Goal: Information Seeking & Learning: Learn about a topic

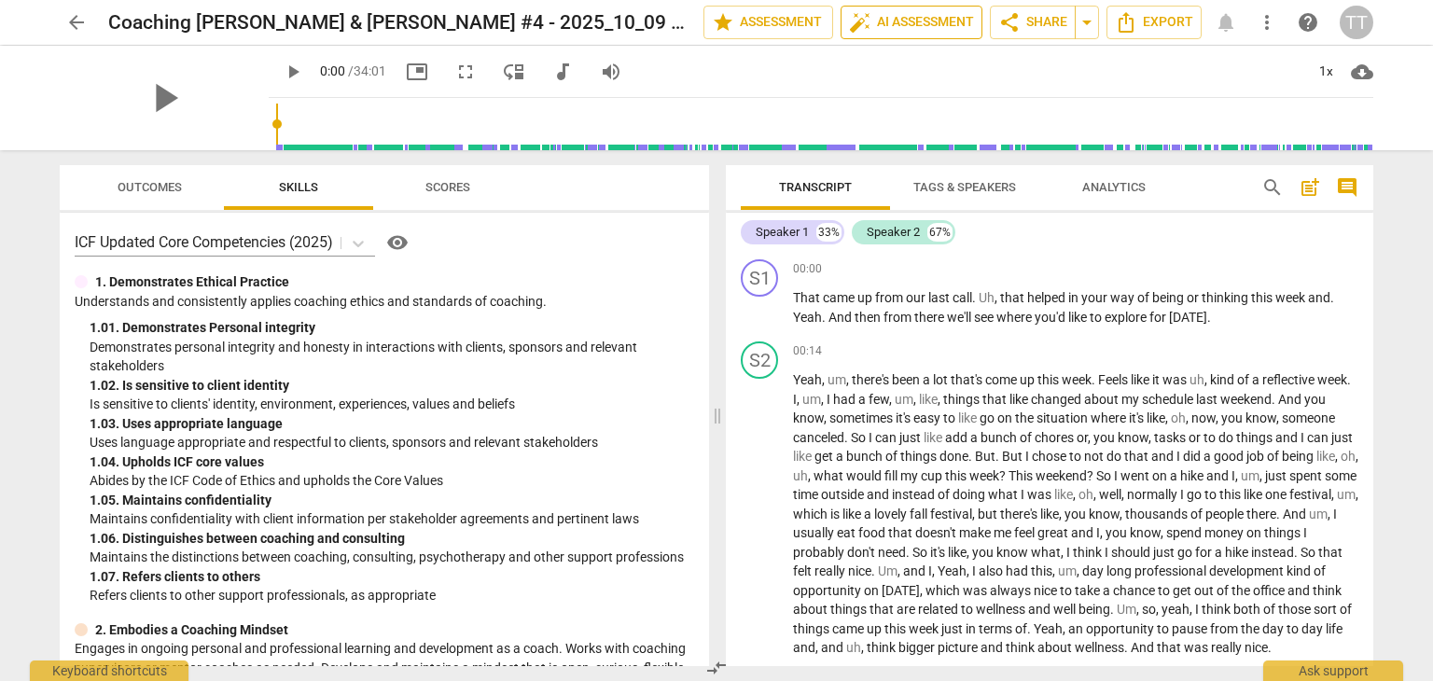
click at [895, 24] on span "auto_fix_high AI Assessment" at bounding box center [911, 22] width 125 height 22
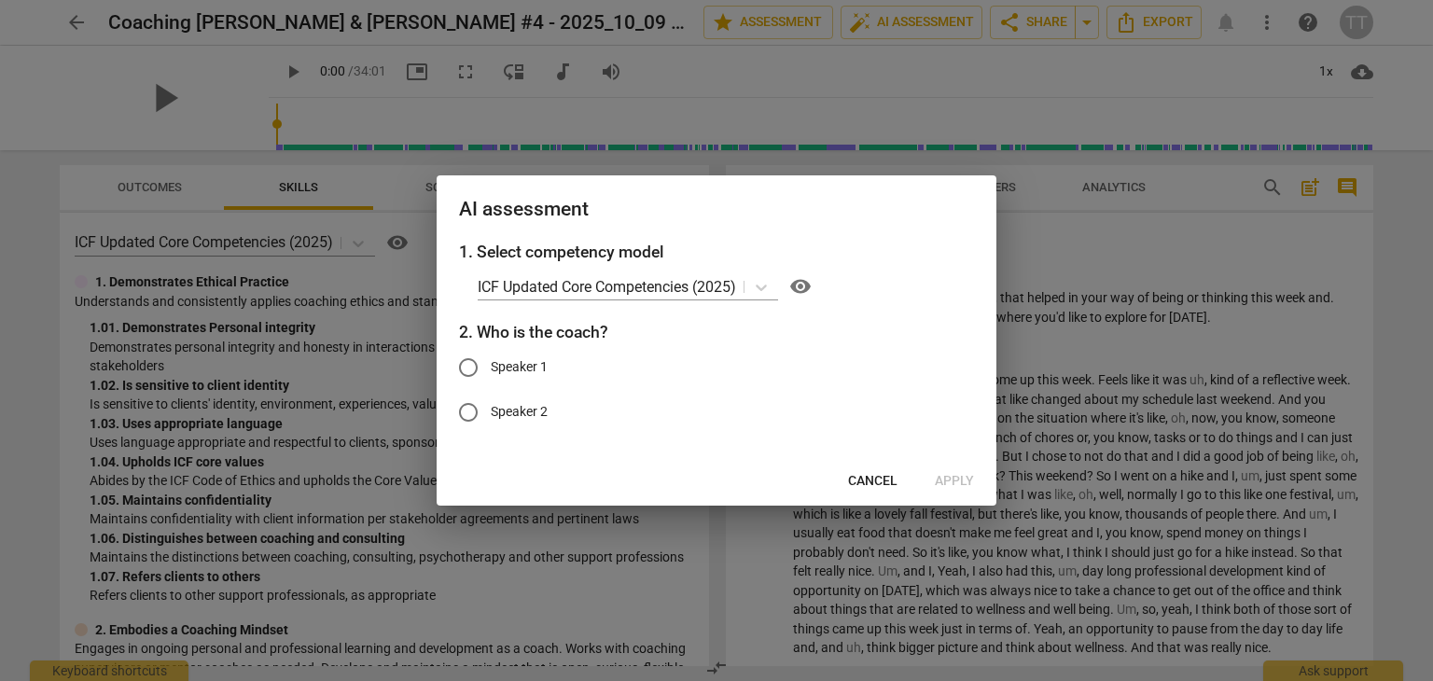
click at [872, 474] on span "Cancel" at bounding box center [872, 481] width 49 height 19
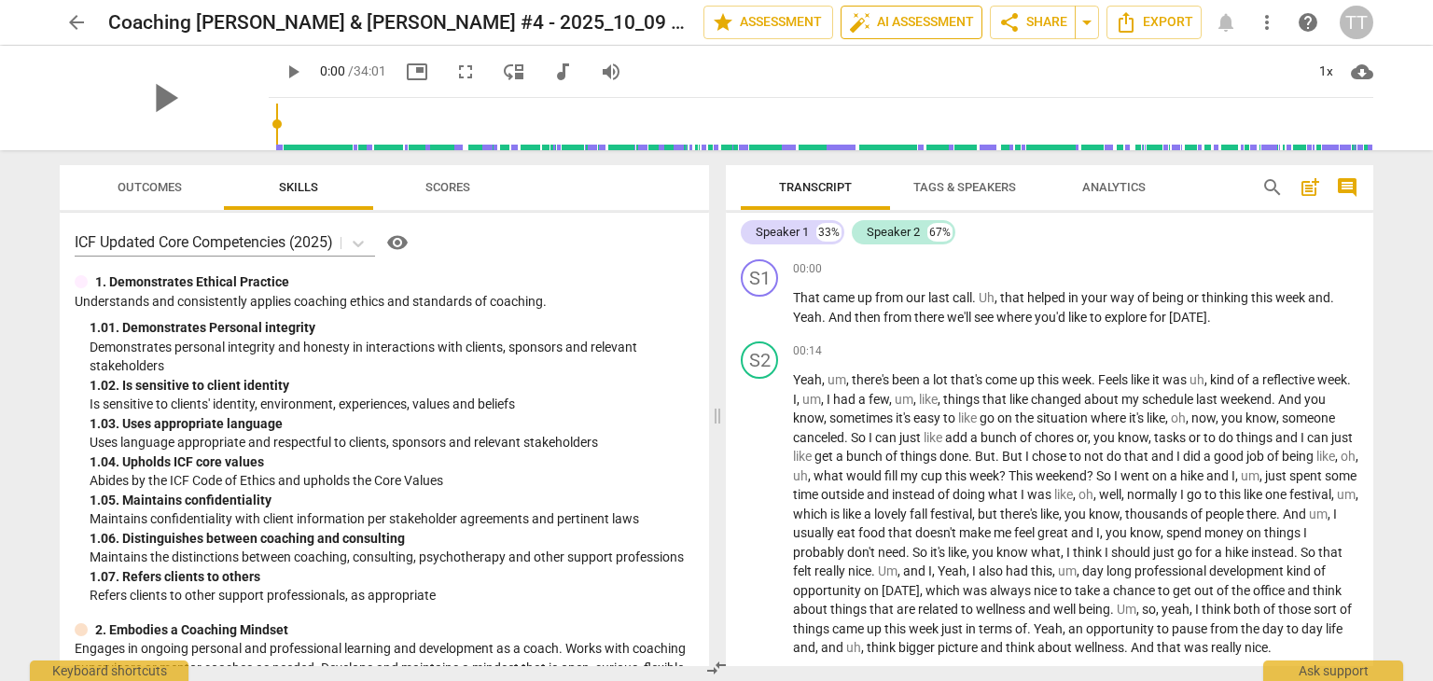
click at [860, 31] on span "auto_fix_high" at bounding box center [860, 22] width 22 height 22
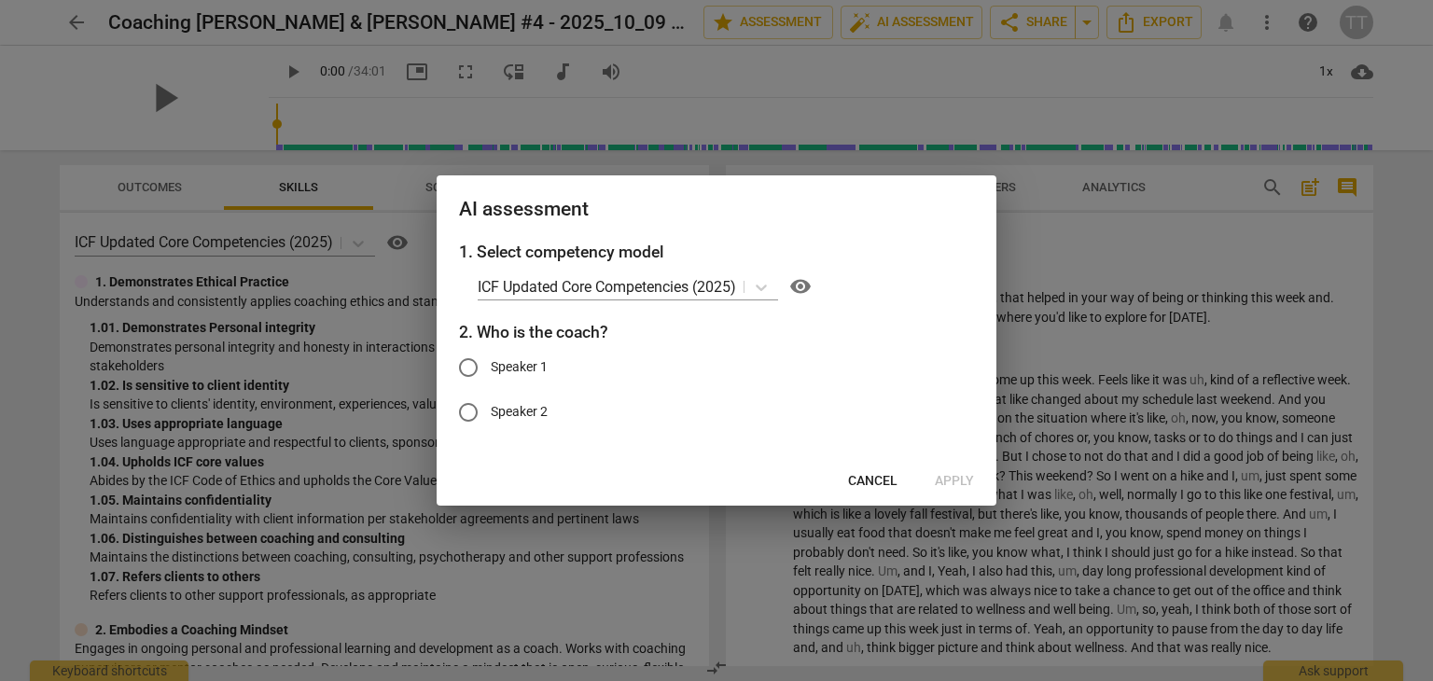
click at [521, 354] on label "Speaker 1" at bounding box center [702, 367] width 513 height 45
click at [491, 354] on input "Speaker 1" at bounding box center [468, 367] width 45 height 45
radio input "true"
click at [952, 468] on button "Apply" at bounding box center [954, 482] width 69 height 34
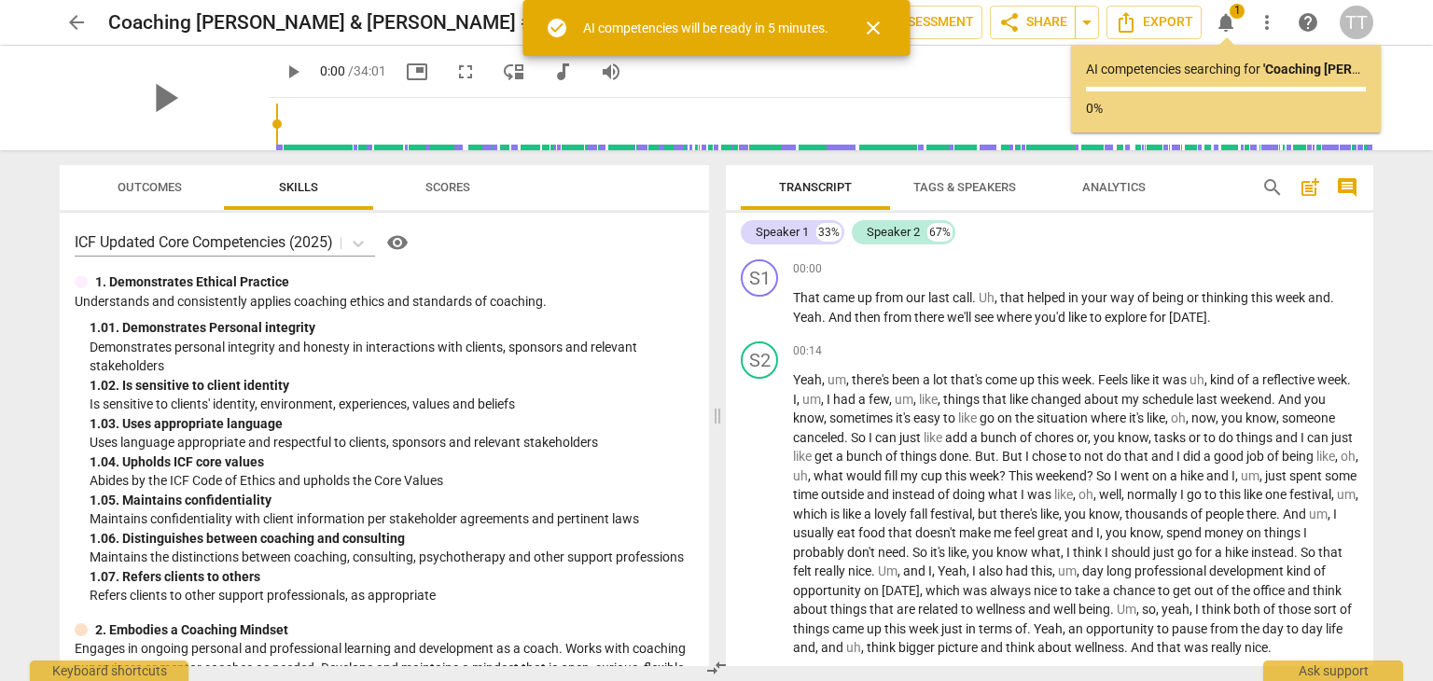
click at [876, 27] on span "close" at bounding box center [873, 28] width 22 height 22
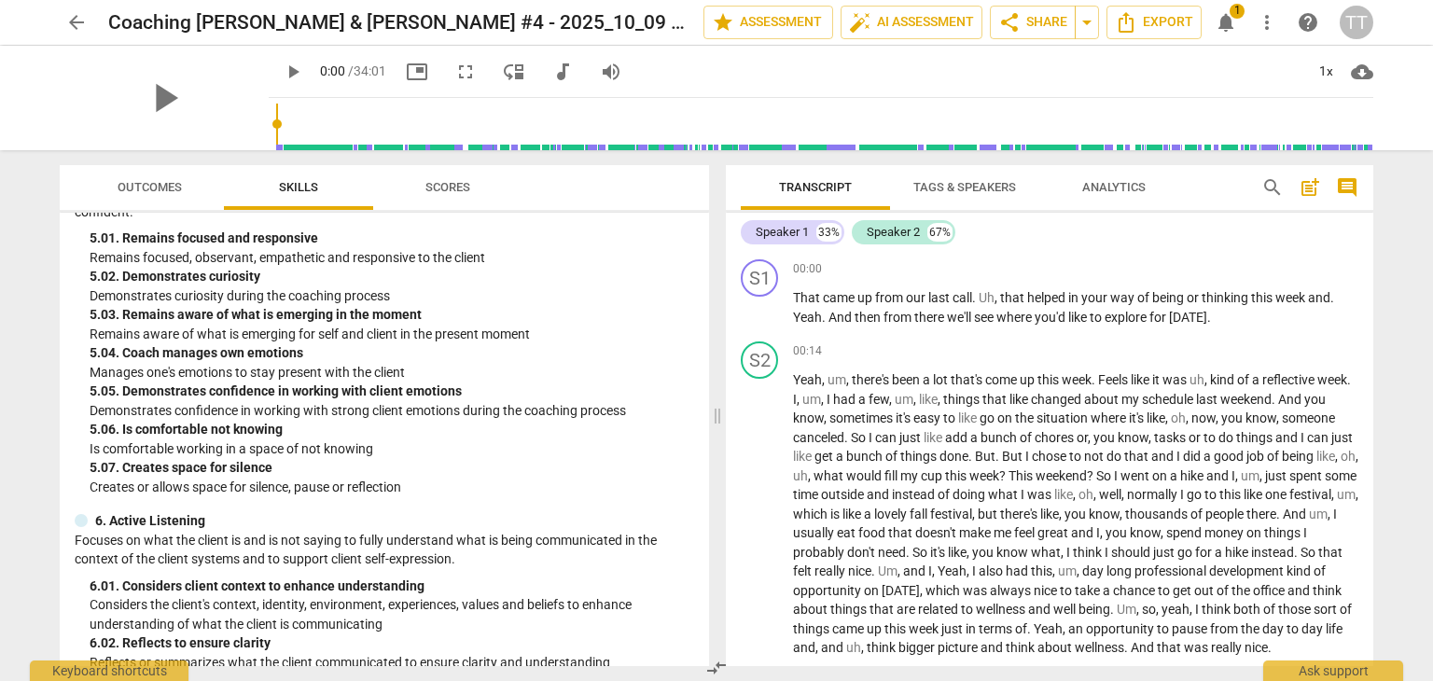
scroll to position [2016, 0]
click at [78, 20] on span "arrow_back" at bounding box center [76, 22] width 22 height 22
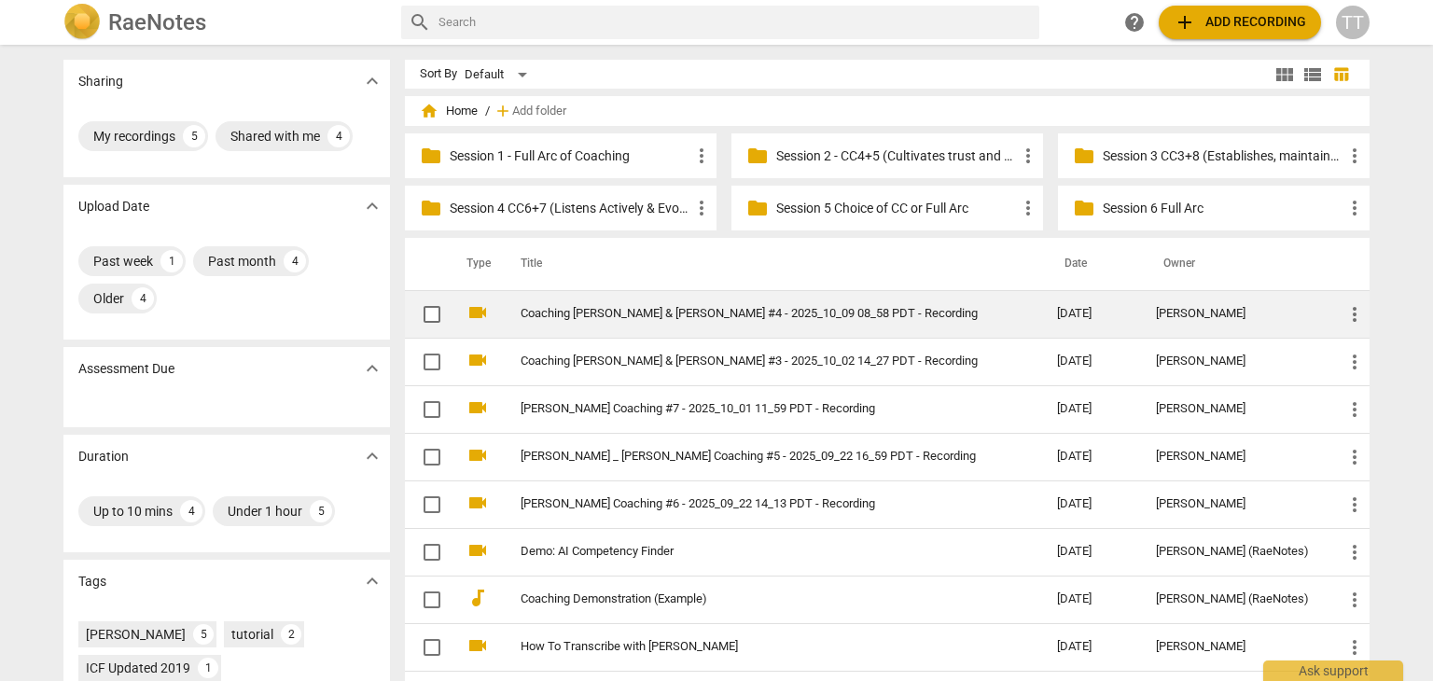
click at [660, 311] on link "Coaching [PERSON_NAME] & [PERSON_NAME] #4 - 2025_10_09 08_58 PDT - Recording" at bounding box center [754, 314] width 469 height 14
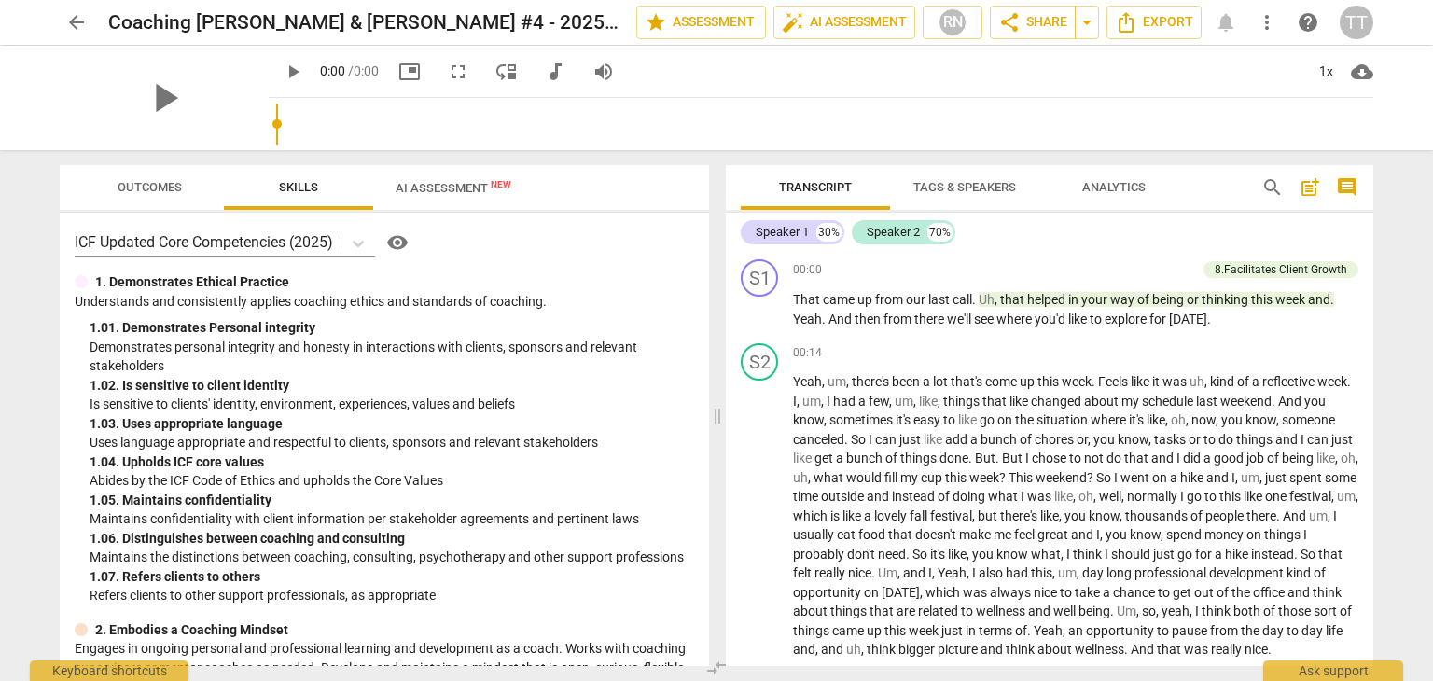
click at [459, 191] on span "AI Assessment New" at bounding box center [454, 188] width 116 height 14
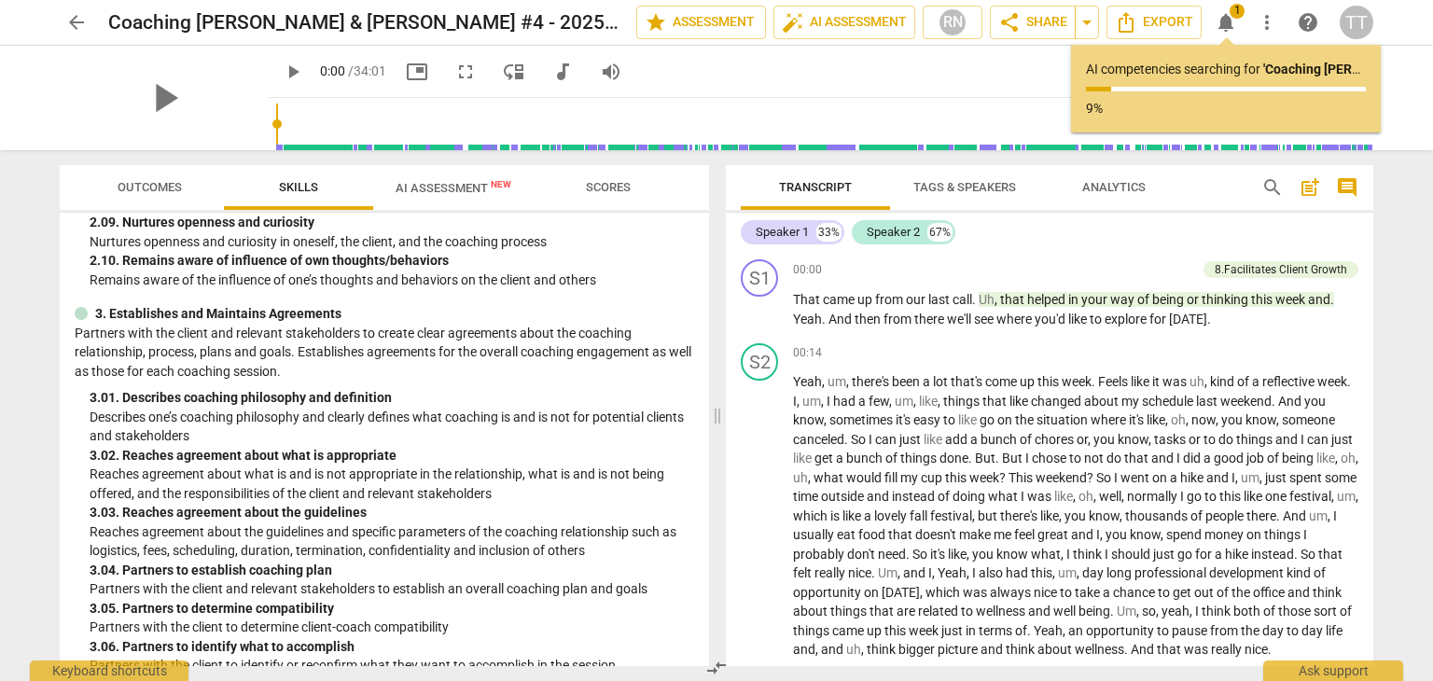
scroll to position [817, 0]
click at [474, 181] on span "AI Assessment New" at bounding box center [454, 188] width 116 height 14
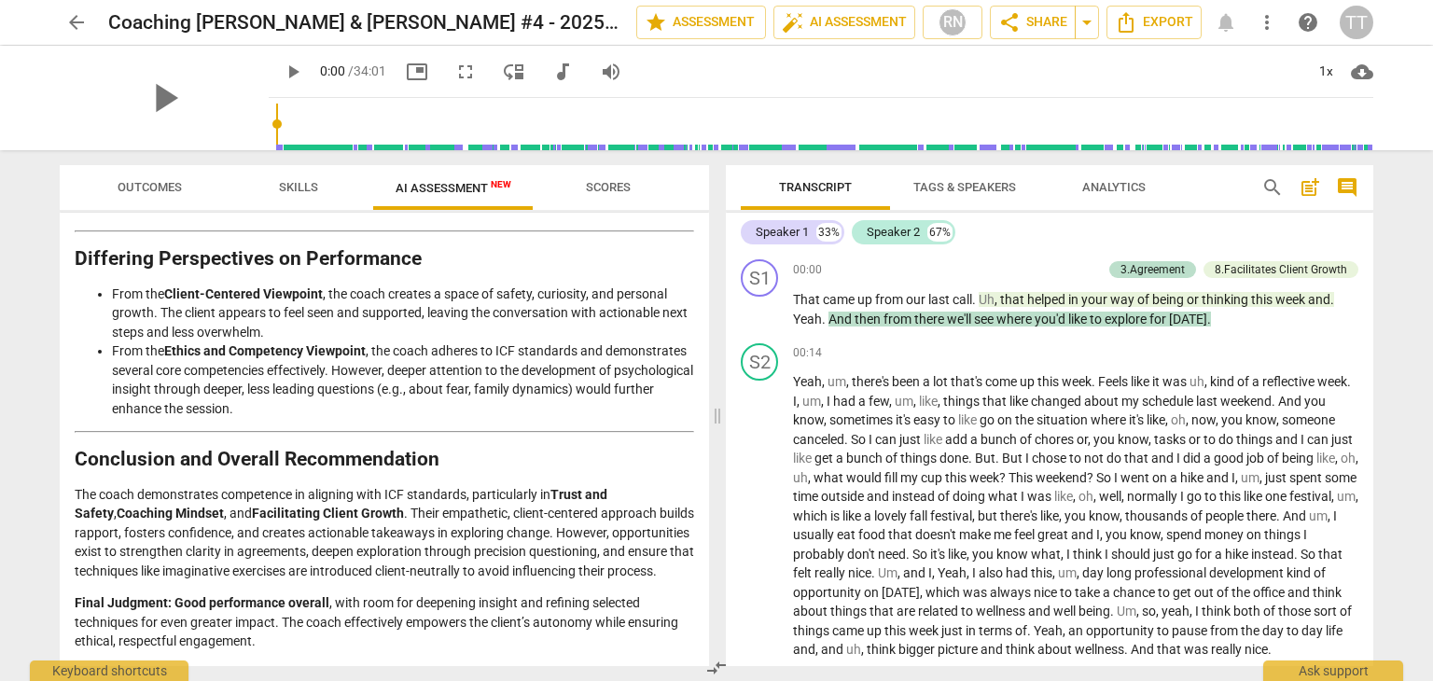
scroll to position [2700, 0]
click at [77, 30] on span "arrow_back" at bounding box center [76, 22] width 22 height 22
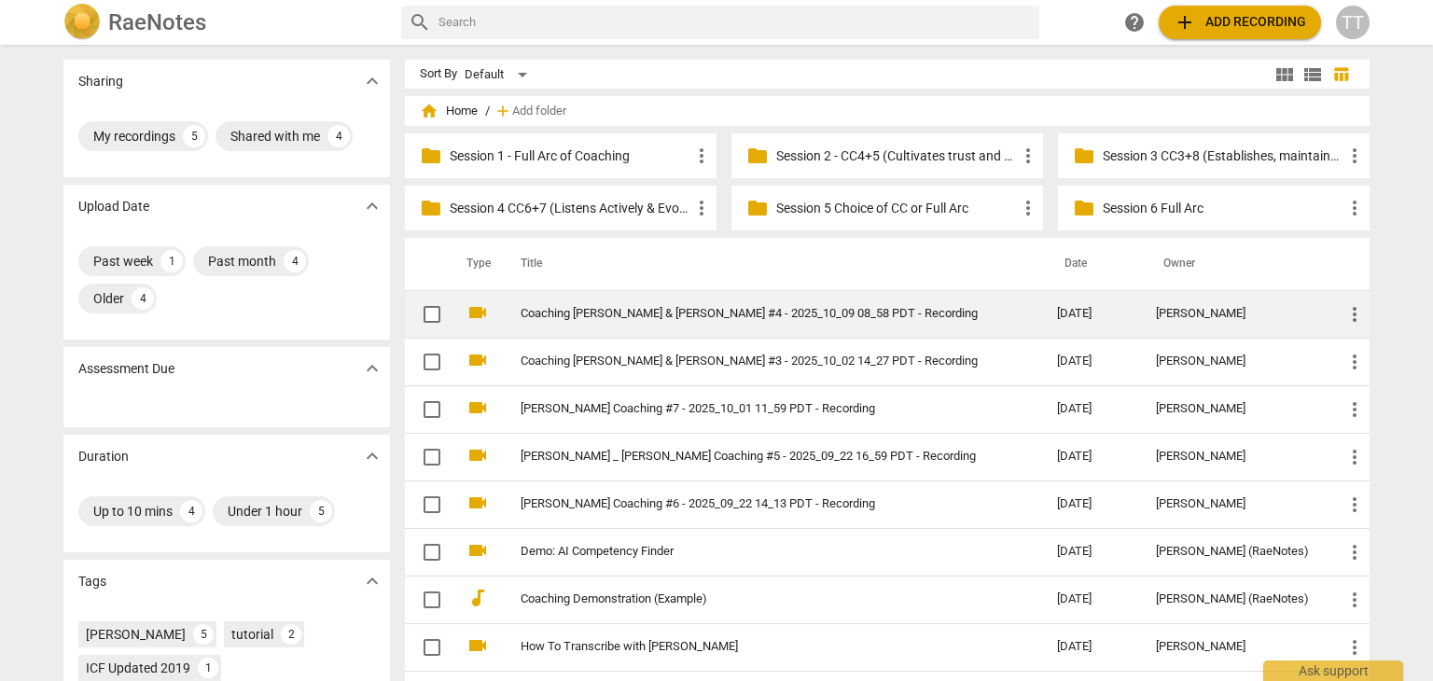
click at [598, 324] on td "Coaching [PERSON_NAME] & [PERSON_NAME] #4 - 2025_10_09 08_58 PDT - Recording" at bounding box center [770, 314] width 544 height 48
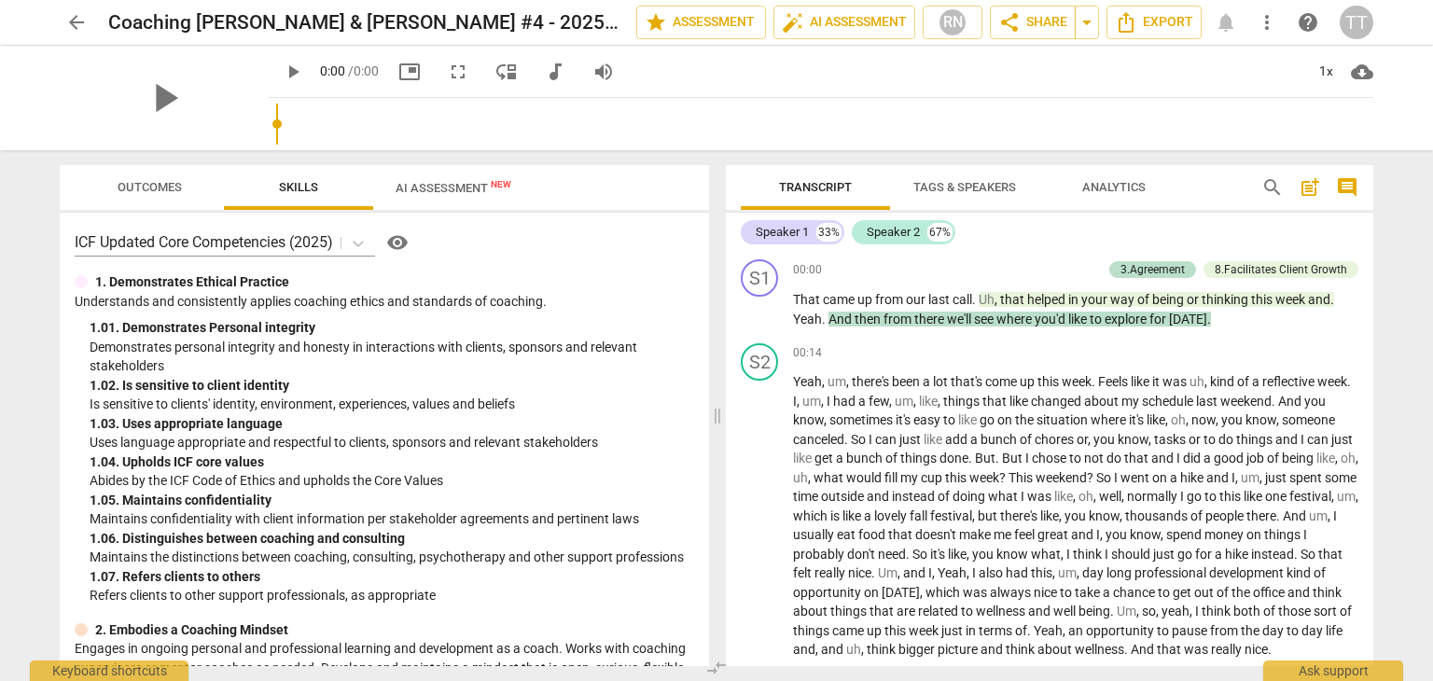
scroll to position [3304, 0]
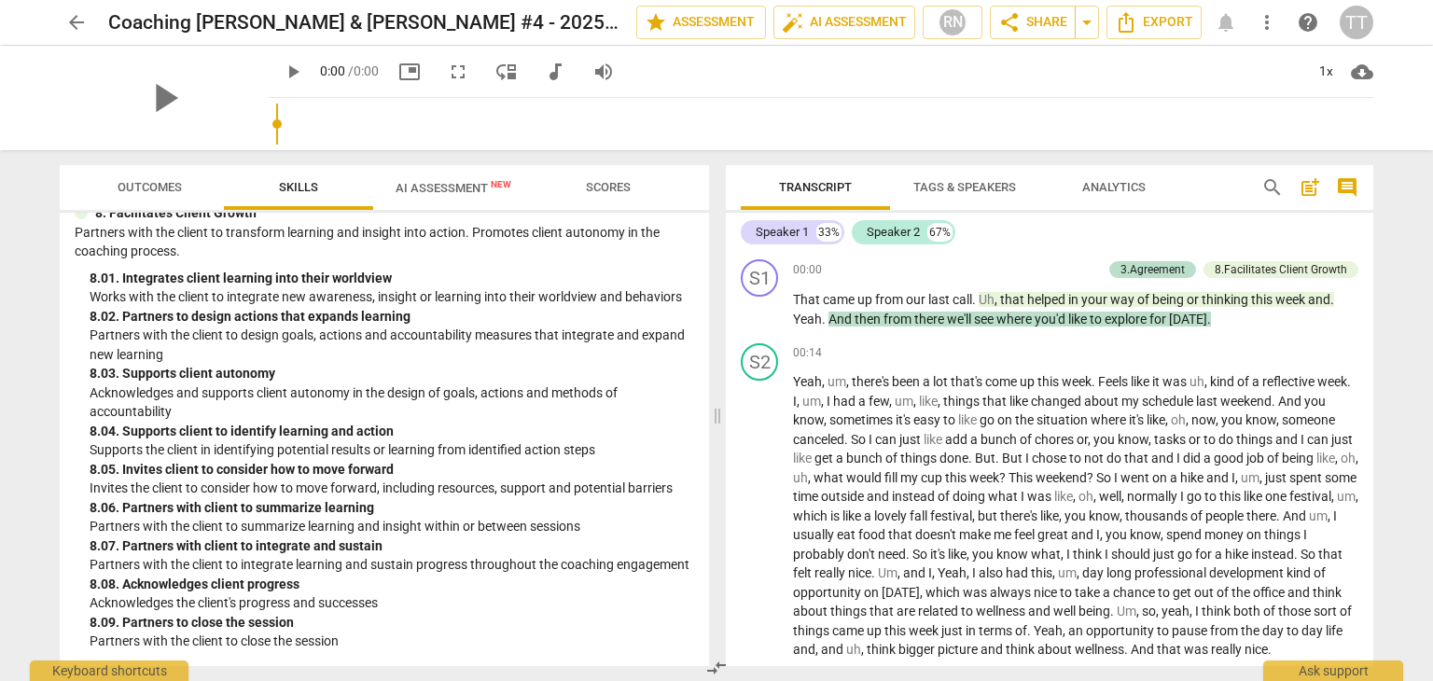
click at [445, 196] on span "AI Assessment New" at bounding box center [453, 187] width 160 height 28
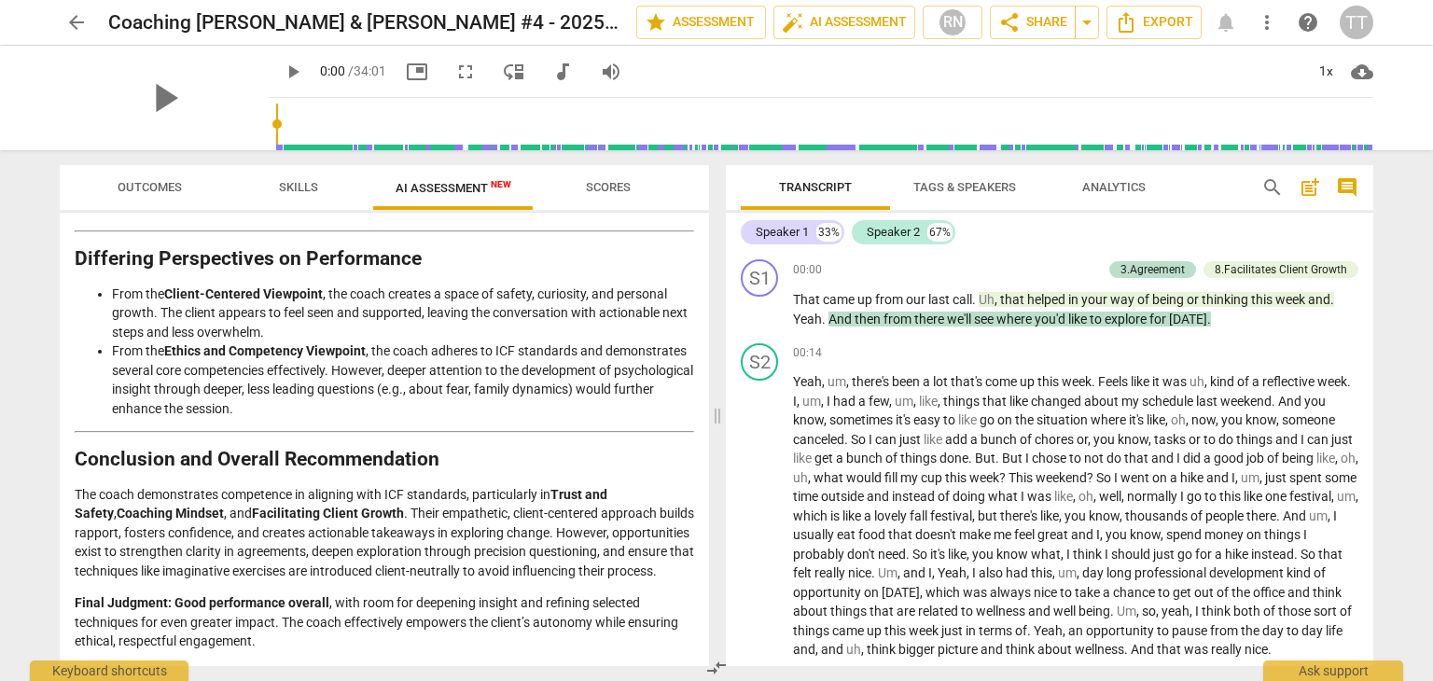
scroll to position [2700, 0]
